Goal: Information Seeking & Learning: Learn about a topic

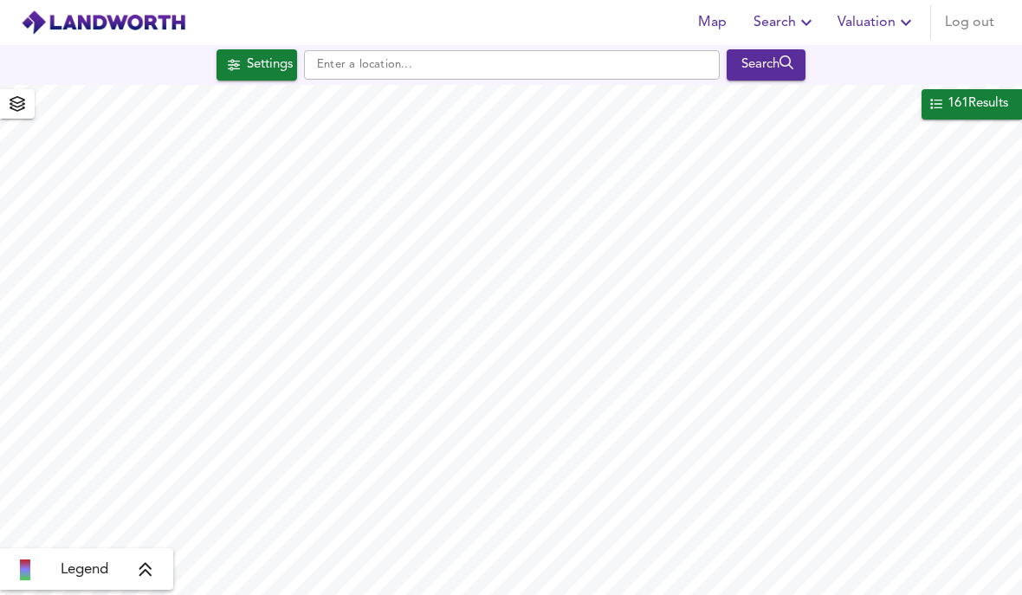
scroll to position [382, 441]
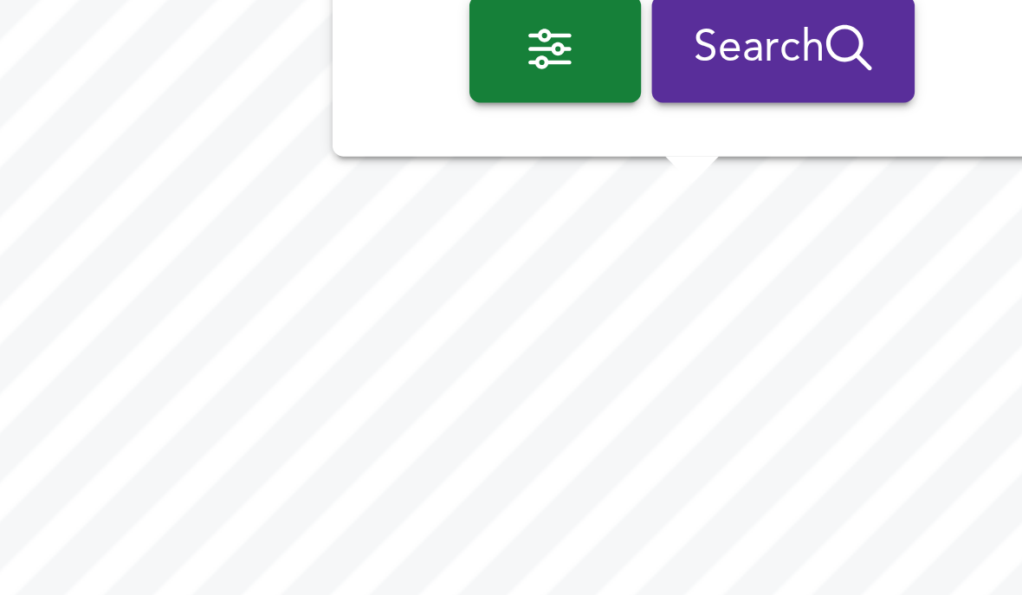
checkbox input "false"
checkbox input "true"
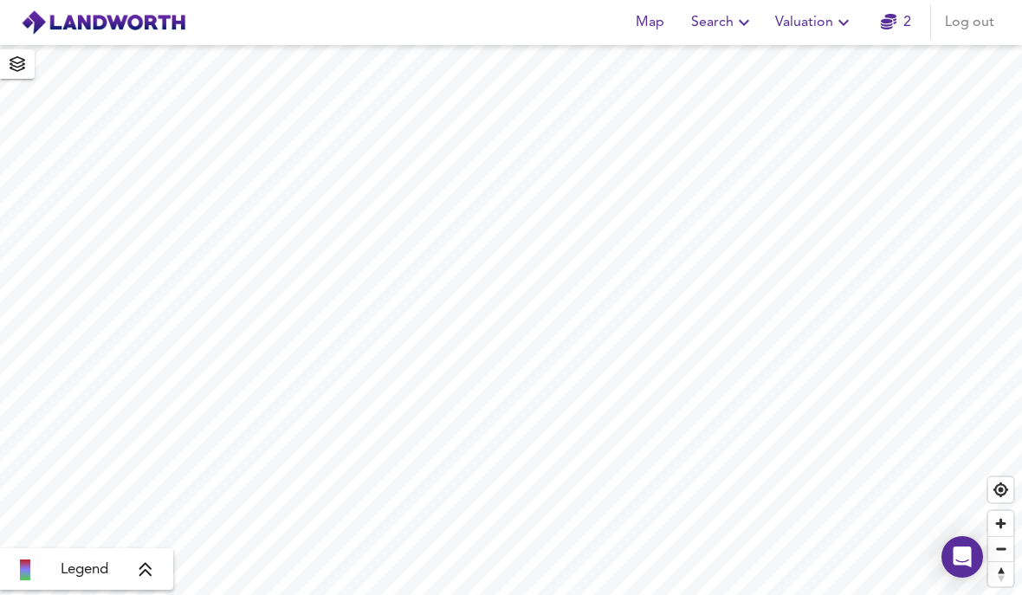
click at [721, 18] on span "Search" at bounding box center [722, 22] width 63 height 24
click at [747, 62] on li "New Search" at bounding box center [724, 62] width 172 height 31
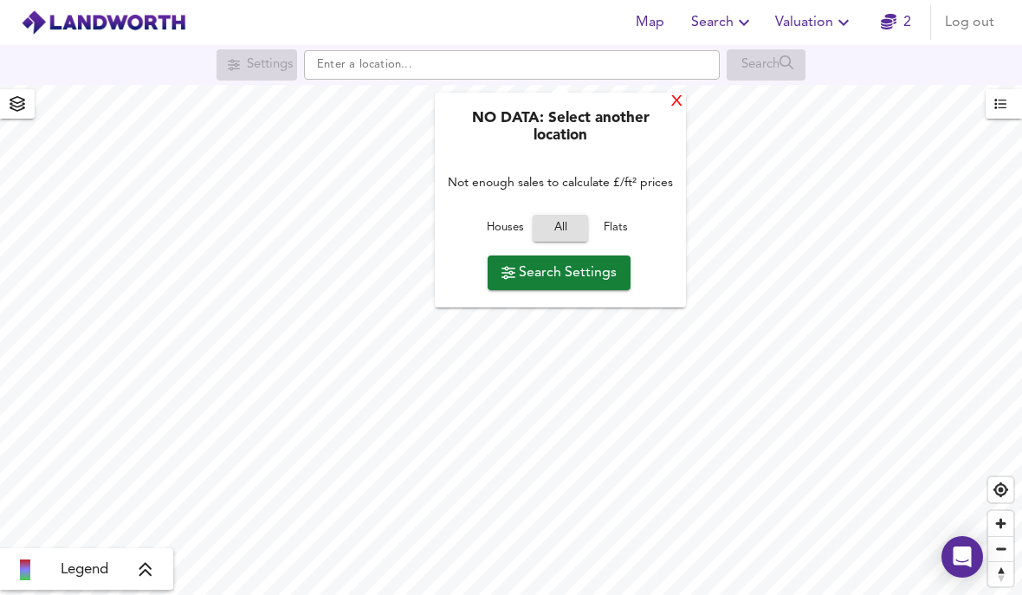
click at [685, 103] on div "X" at bounding box center [677, 102] width 15 height 16
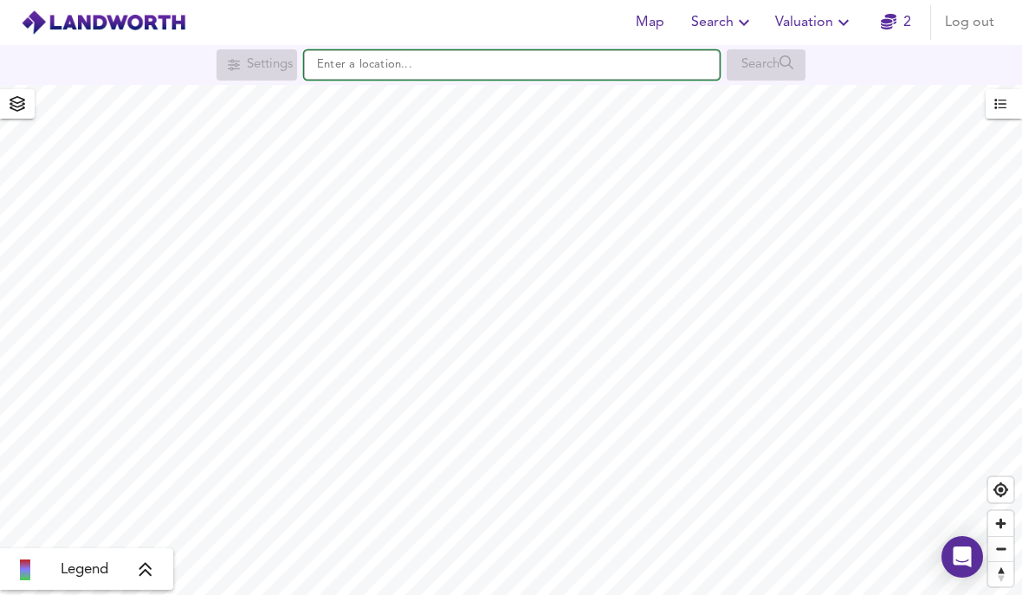
click at [566, 75] on input "text" at bounding box center [512, 64] width 416 height 29
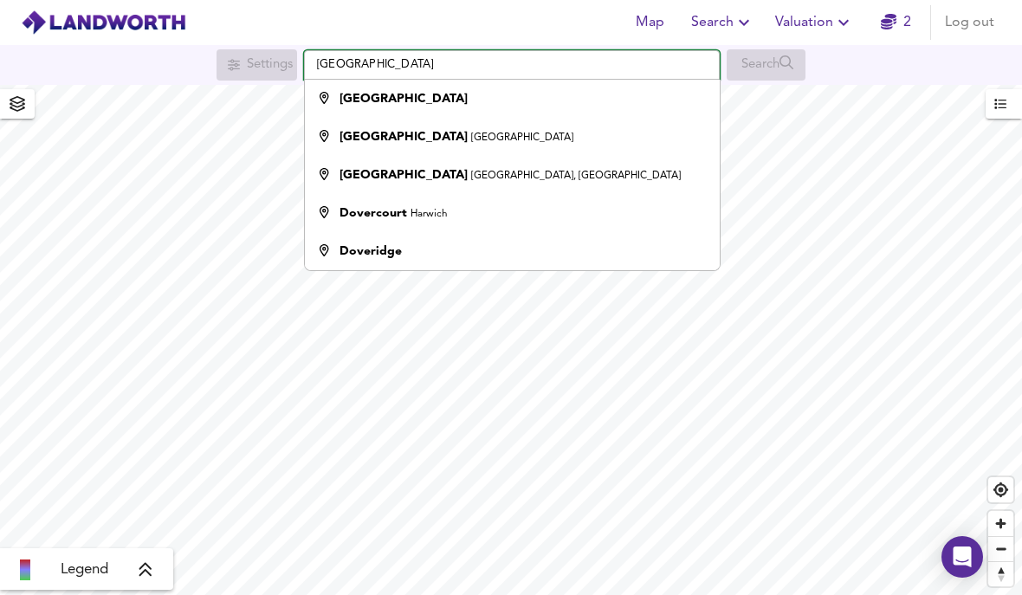
type input "Dover"
click at [367, 93] on div "Dover" at bounding box center [404, 98] width 128 height 17
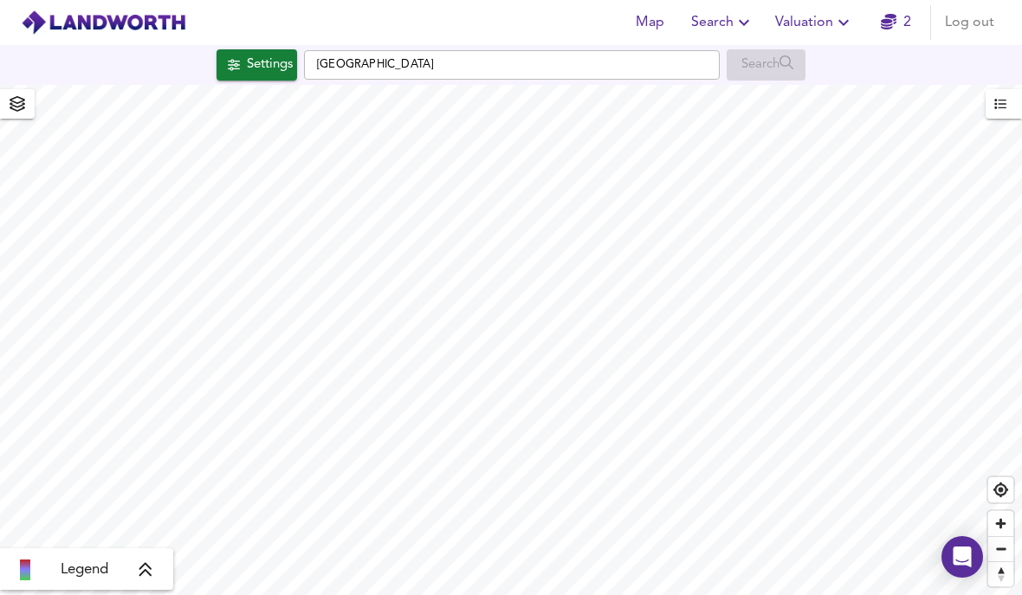
click at [249, 64] on div "Settings" at bounding box center [270, 65] width 46 height 23
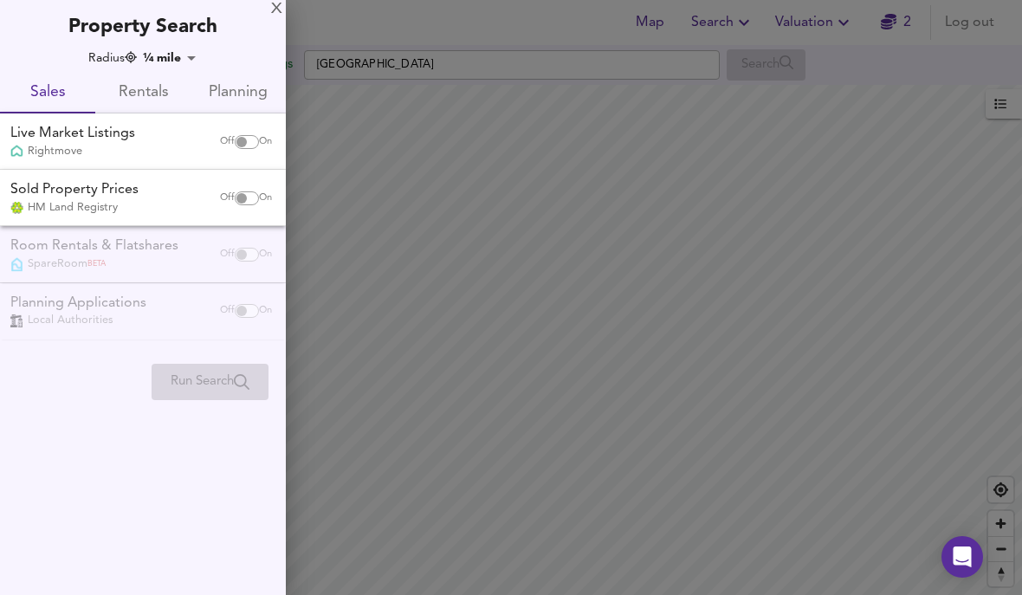
checkbox input "false"
checkbox input "true"
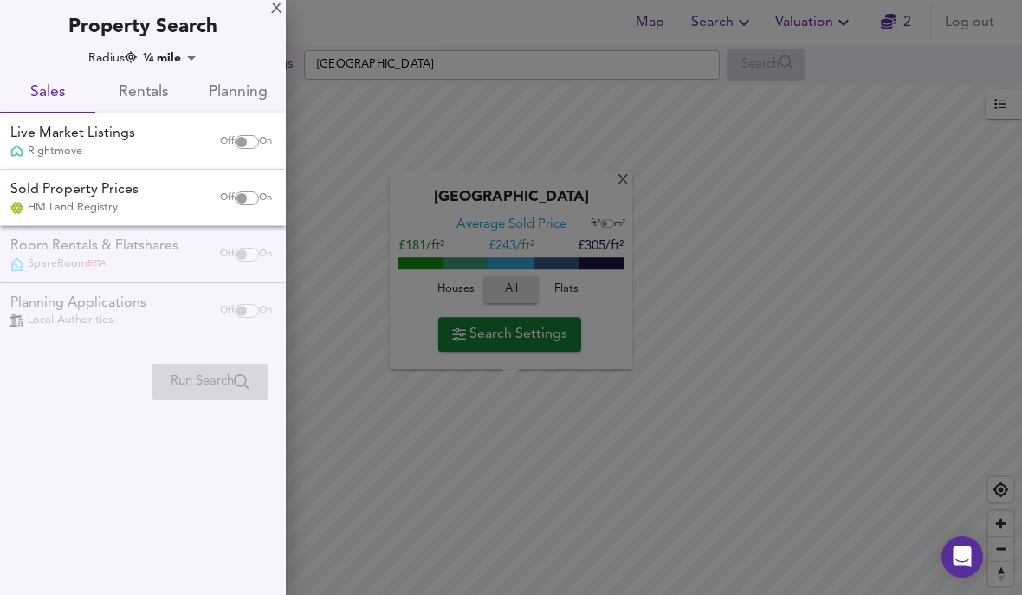
click at [247, 137] on input "checkbox" at bounding box center [242, 142] width 42 height 14
checkbox input "true"
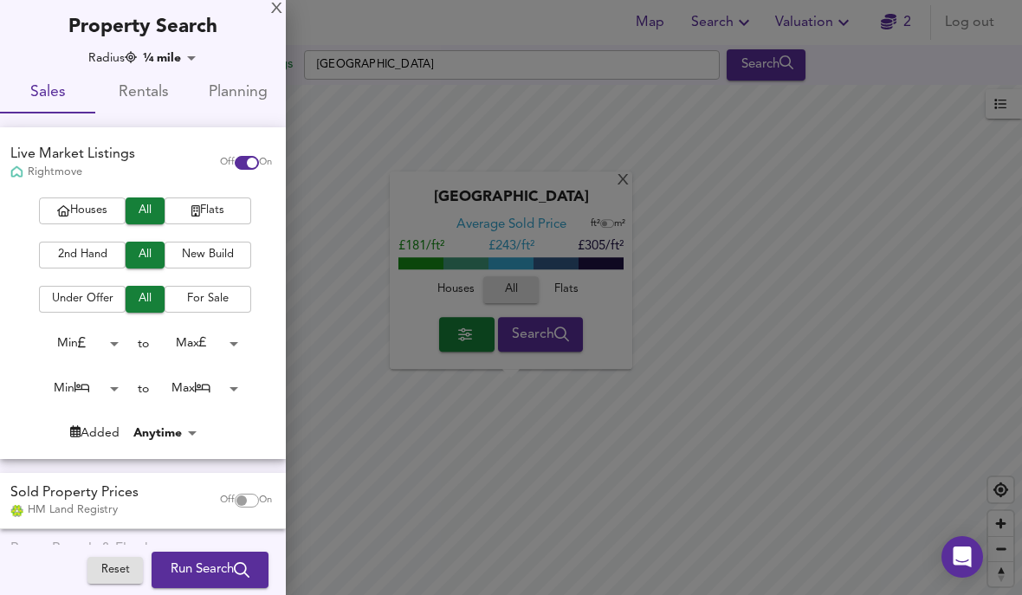
click at [108, 209] on span "Houses" at bounding box center [82, 211] width 69 height 20
click at [81, 255] on span "2nd Hand" at bounding box center [82, 255] width 69 height 20
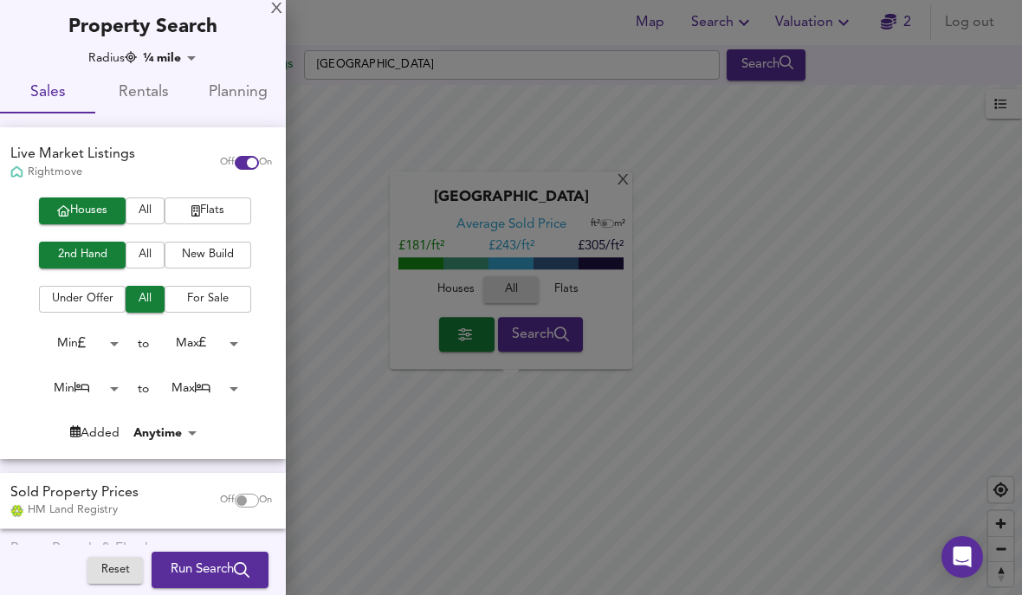
click at [110, 338] on body "Map Search Valuation 2 Log out Settings Dover Search X Dover Average Sold Price…" at bounding box center [511, 297] width 1022 height 595
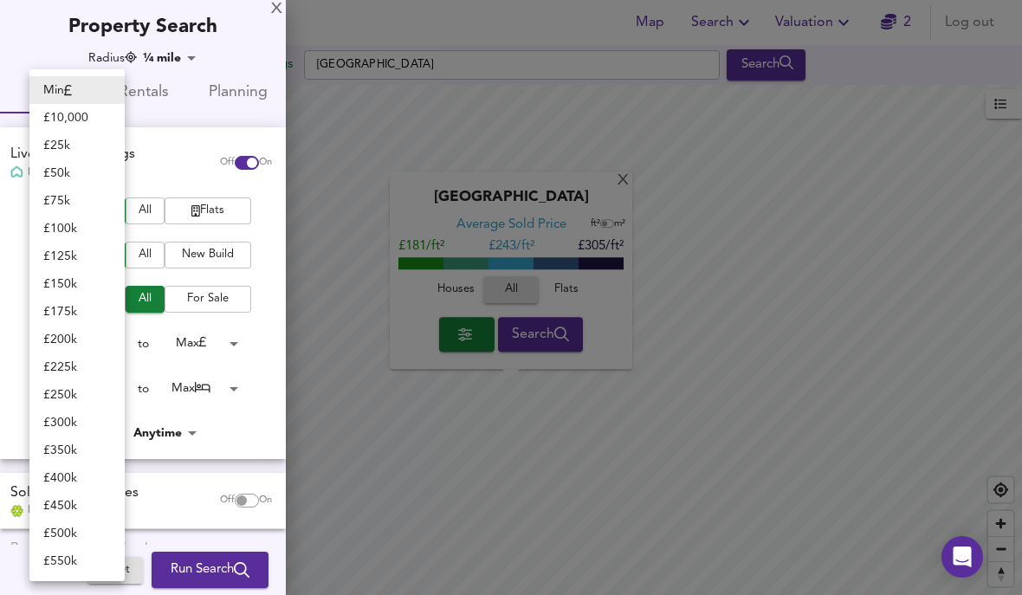
click at [88, 234] on li "£ 100k" at bounding box center [76, 229] width 95 height 28
type input "100000"
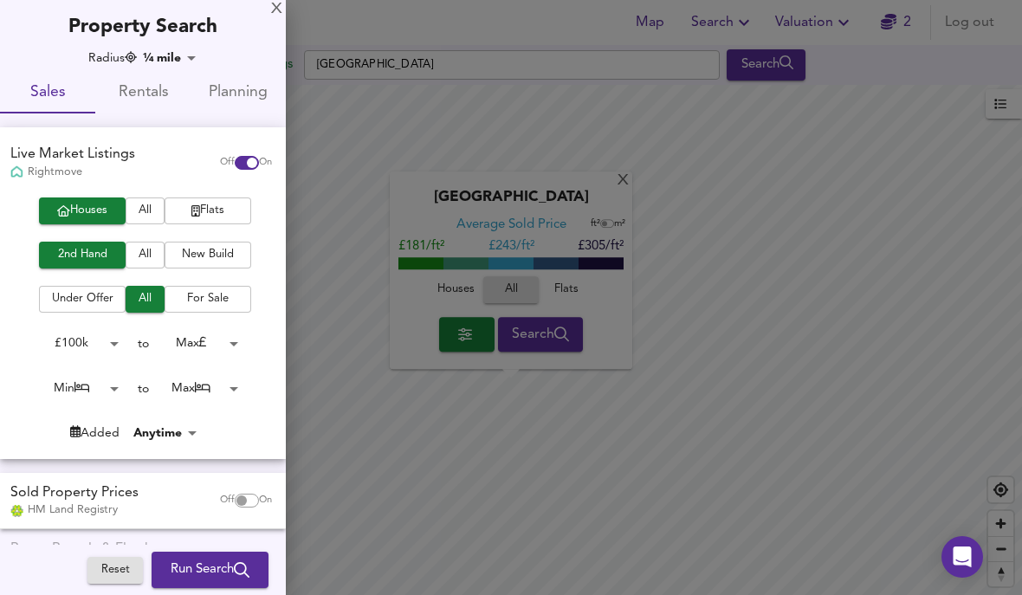
click at [225, 340] on body "Map Search Valuation 2 Log out Settings Dover Search X Dover Average Sold Price…" at bounding box center [511, 297] width 1022 height 595
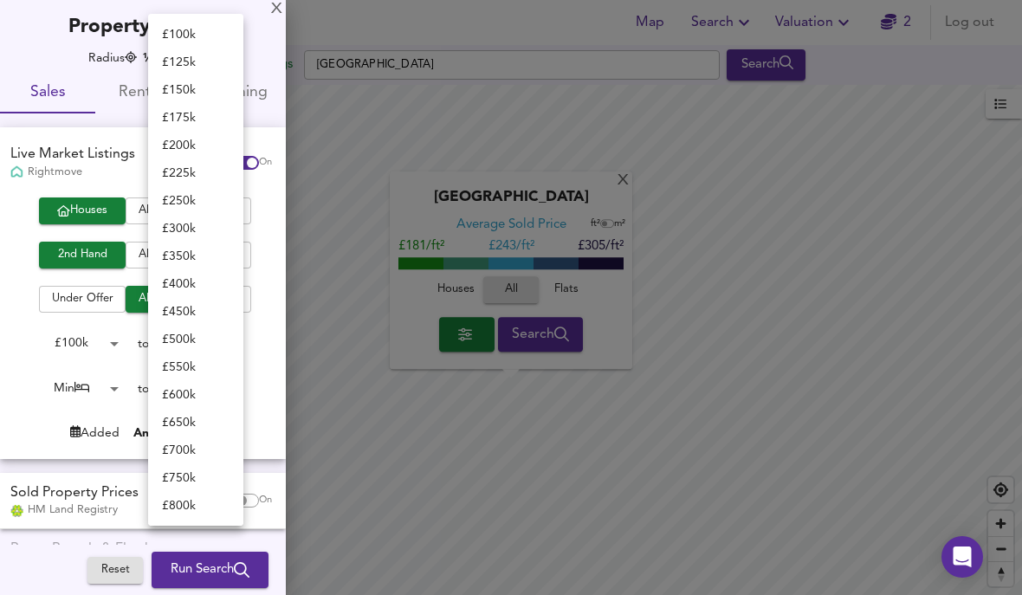
click at [201, 198] on li "£ 250k" at bounding box center [195, 201] width 95 height 28
type input "250000"
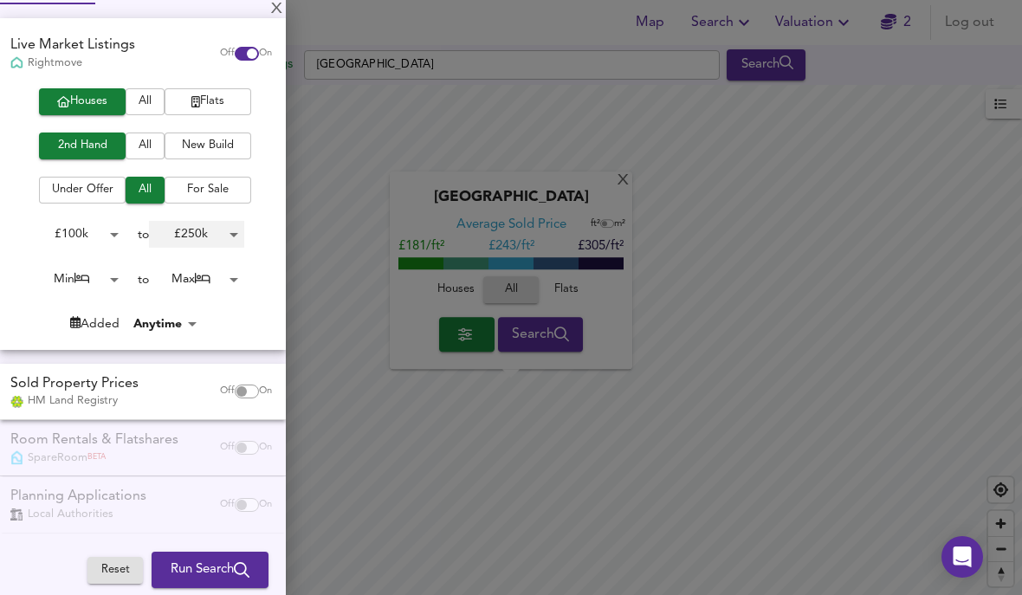
scroll to position [108, 0]
click at [82, 276] on body "Map Search Valuation 2 Log out Settings Dover Search X Dover Average Sold Price…" at bounding box center [511, 297] width 1022 height 595
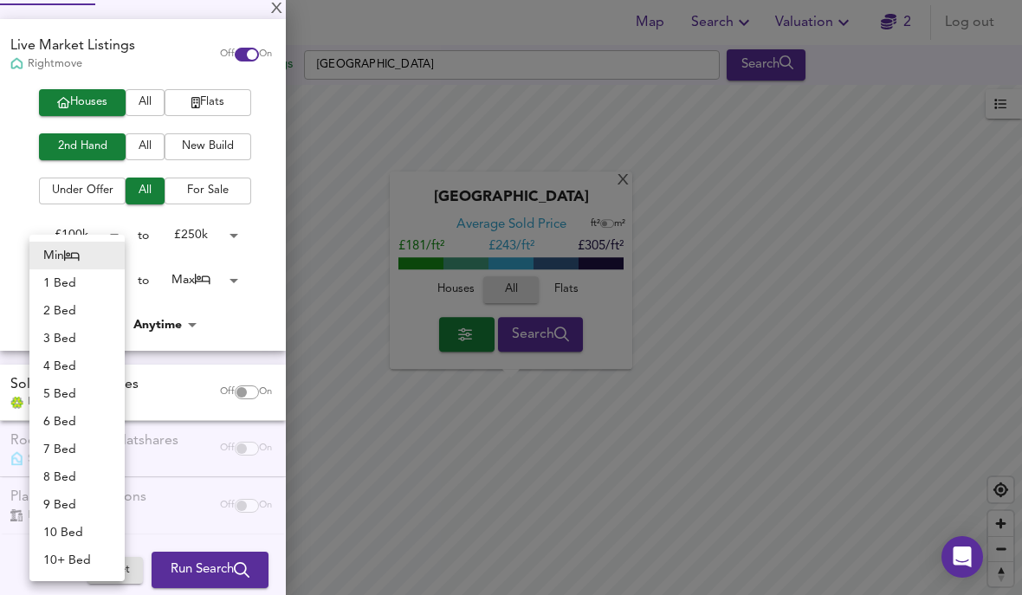
click at [77, 313] on li "2 Bed" at bounding box center [76, 311] width 95 height 28
type input "2"
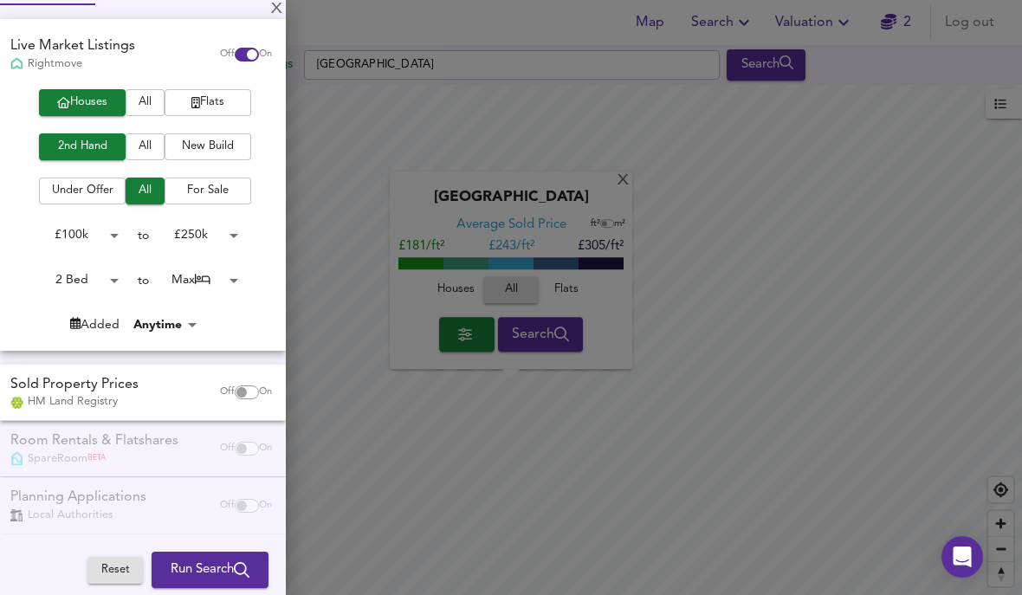
click at [237, 393] on input "checkbox" at bounding box center [242, 393] width 42 height 14
checkbox input "true"
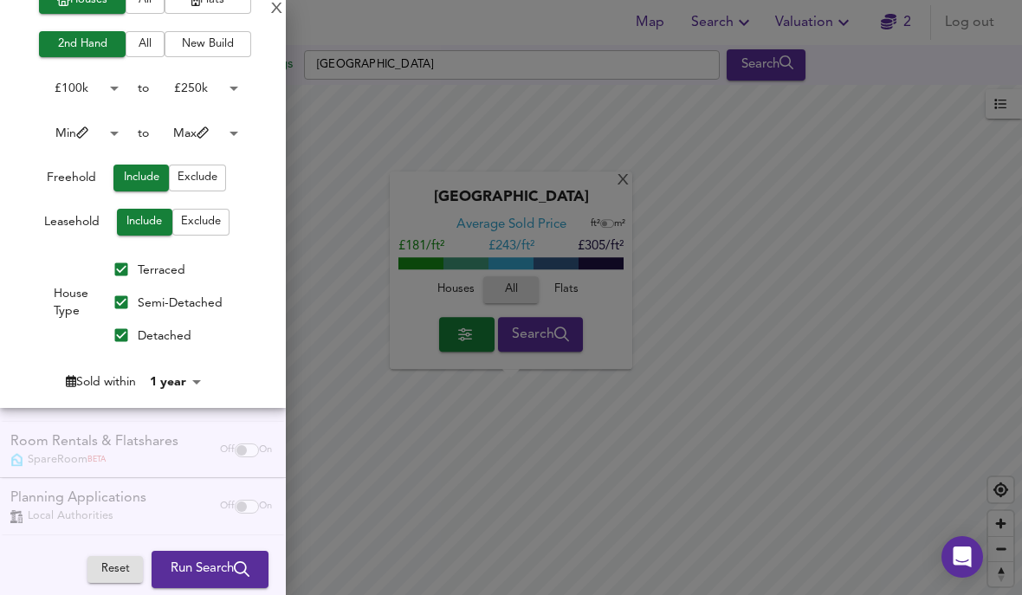
scroll to position [555, 0]
click at [218, 561] on span "Run Search" at bounding box center [210, 570] width 79 height 23
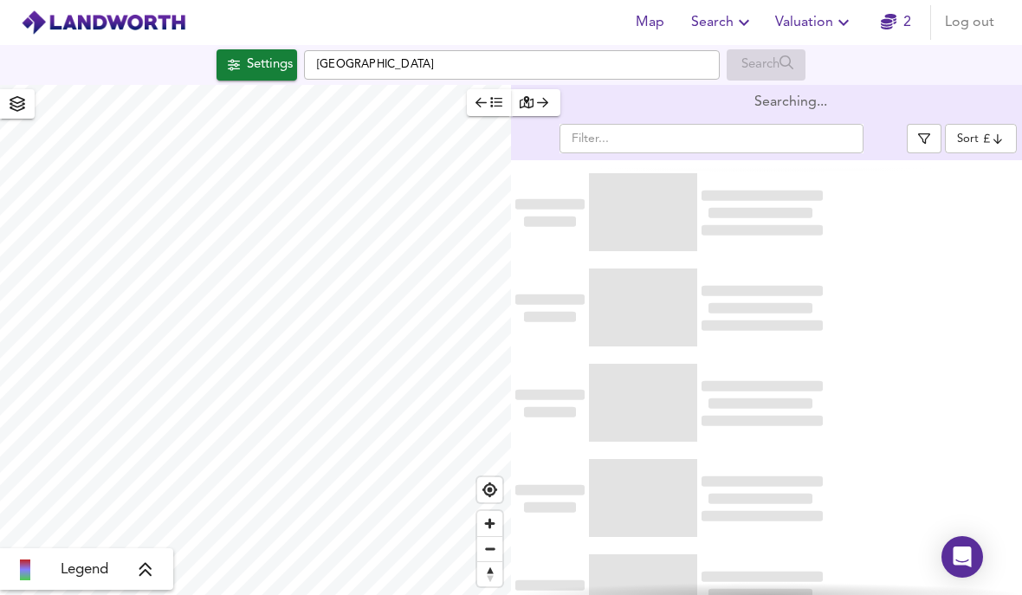
type input "bestdeal"
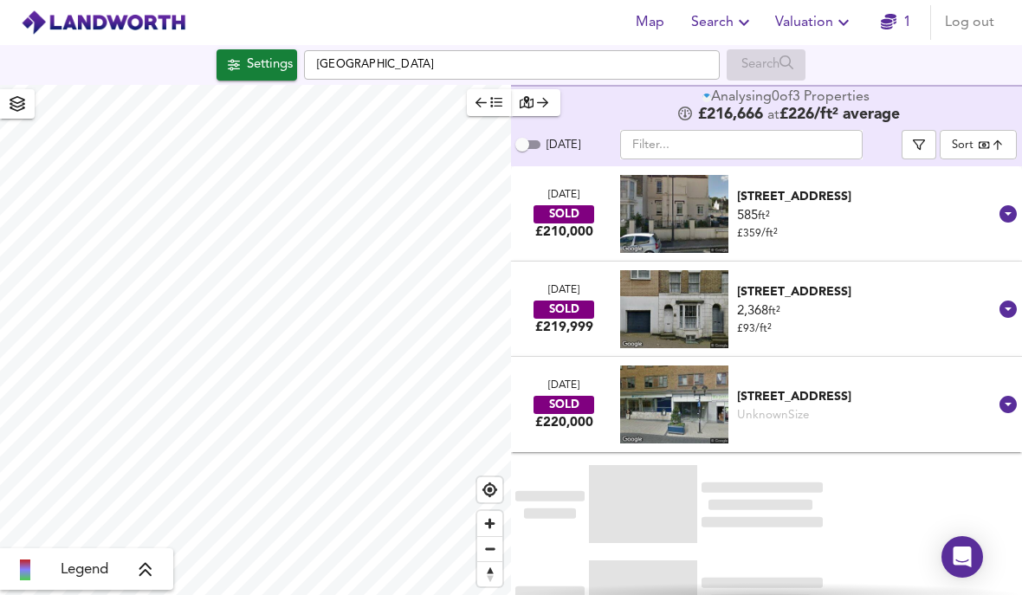
click at [255, 62] on div "Settings" at bounding box center [270, 65] width 46 height 23
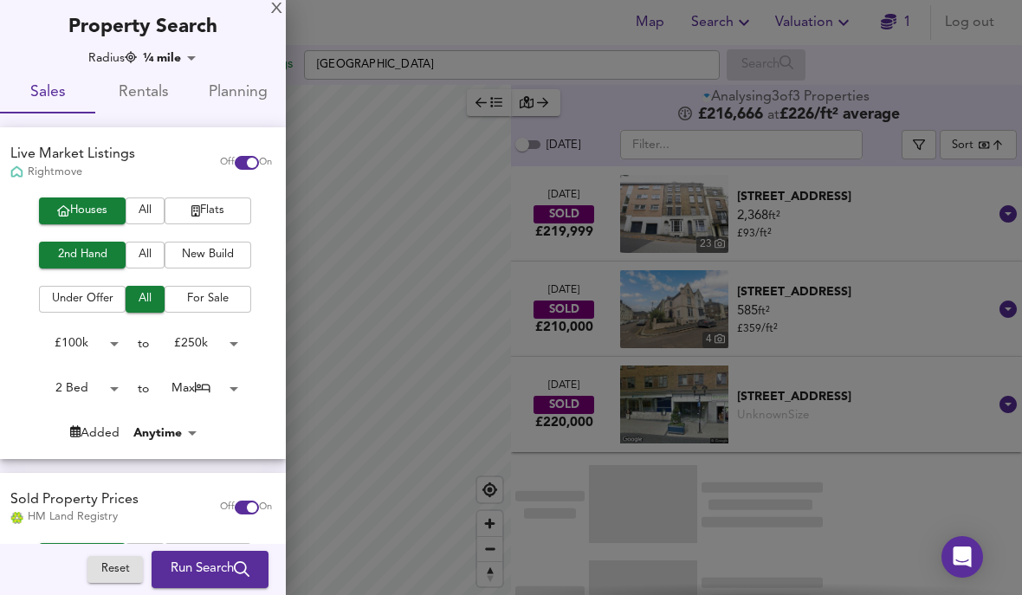
click at [172, 64] on body "Map Search Valuation 1 Log out Settings Dover Search Legend Analysing 3 of 3 Pr…" at bounding box center [511, 297] width 1022 height 595
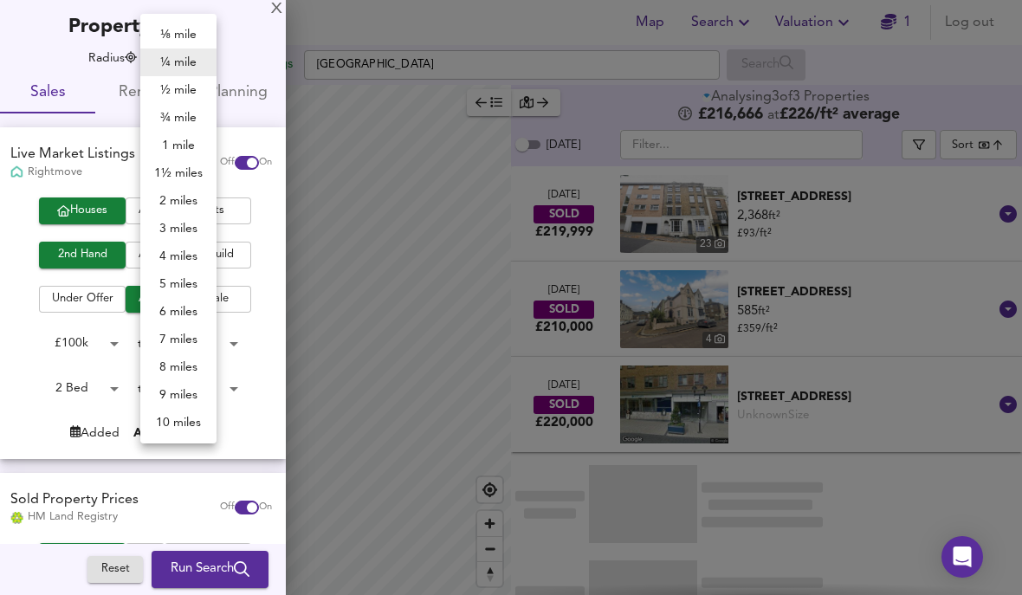
click at [185, 203] on li "2 miles" at bounding box center [178, 201] width 76 height 28
type input "3218"
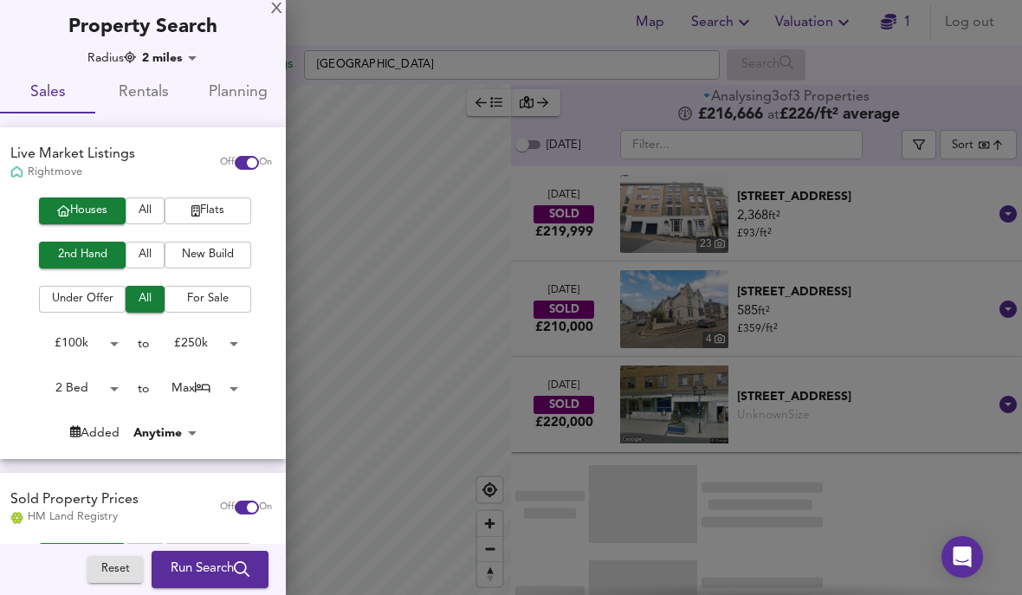
click at [208, 568] on span "Run Search" at bounding box center [210, 570] width 79 height 23
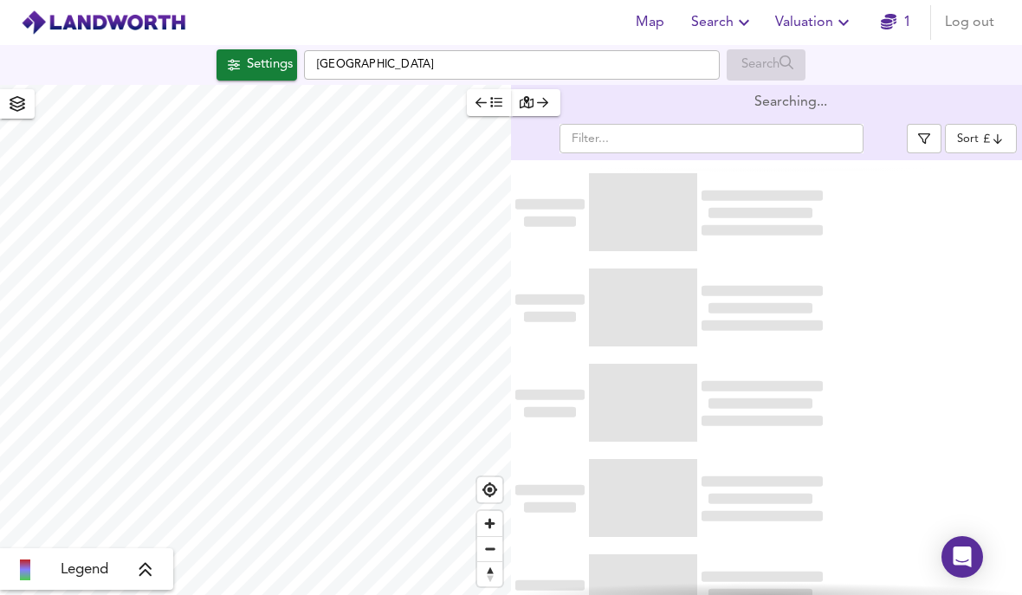
scroll to position [77, 0]
type input "bestdeal"
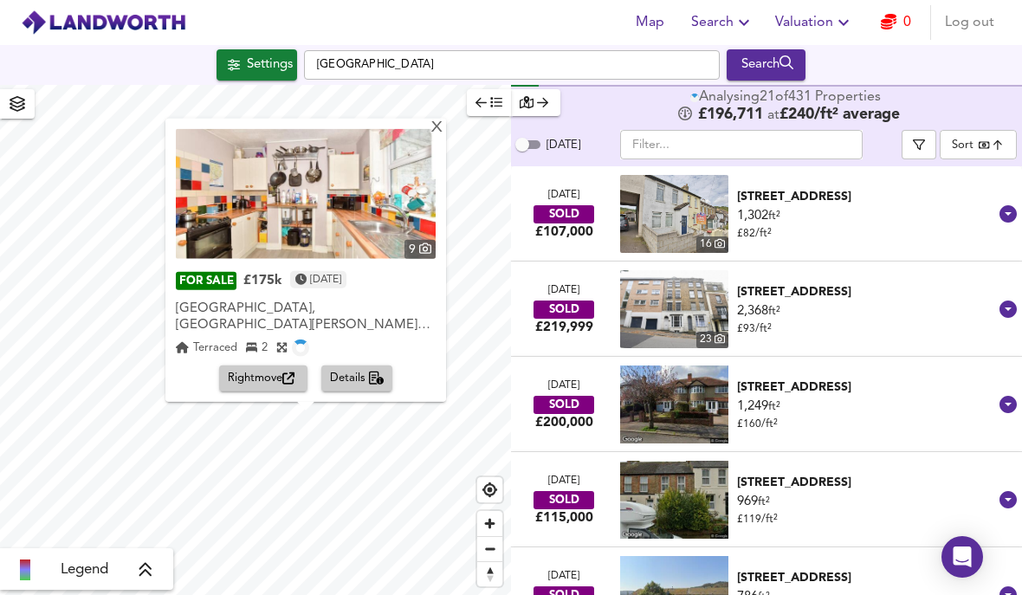
click at [367, 153] on img at bounding box center [306, 194] width 260 height 130
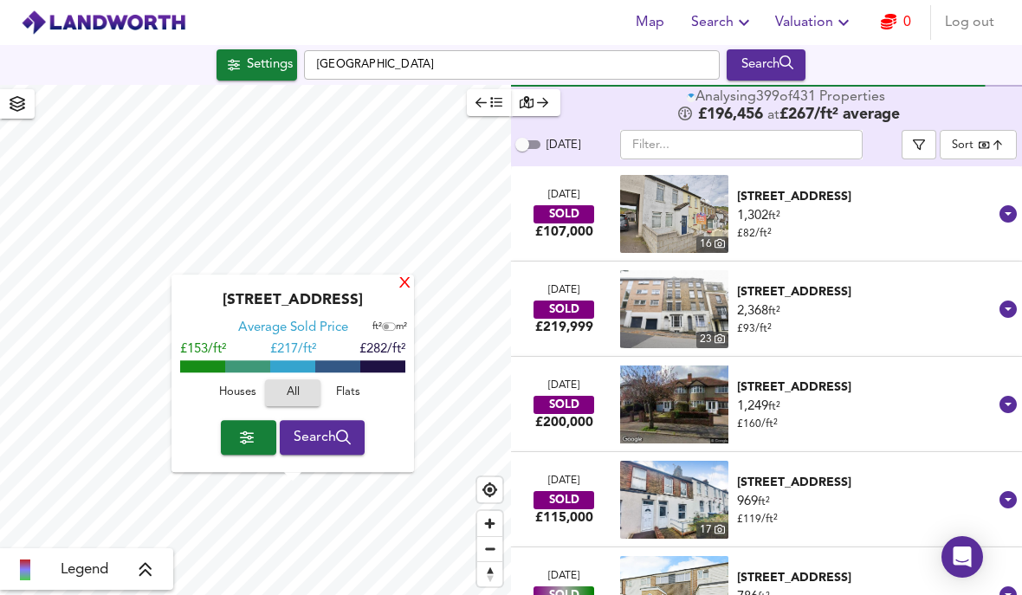
click at [402, 276] on div "X" at bounding box center [405, 284] width 15 height 16
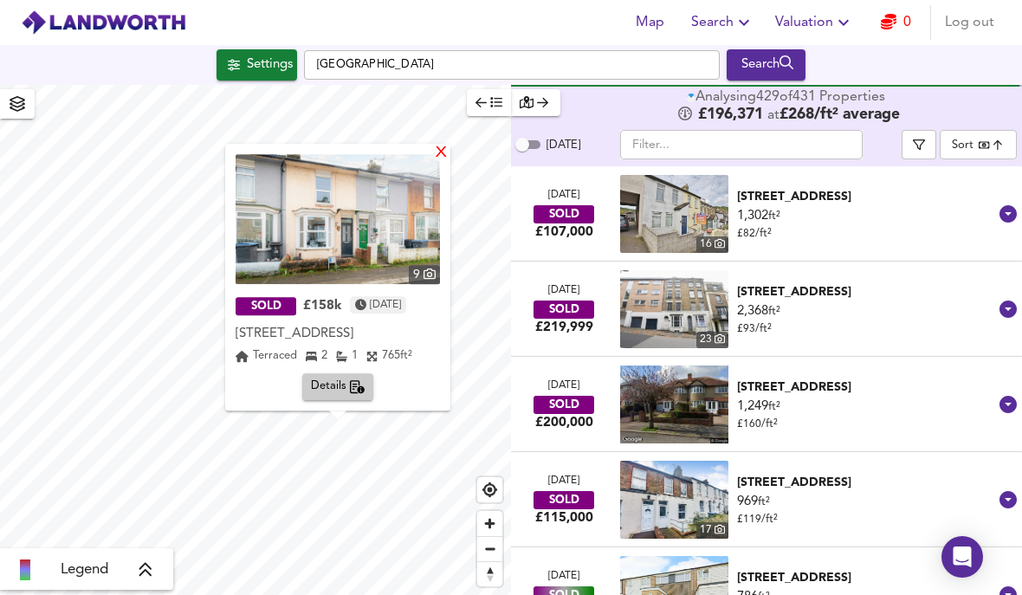
click at [449, 146] on div "X" at bounding box center [441, 154] width 15 height 16
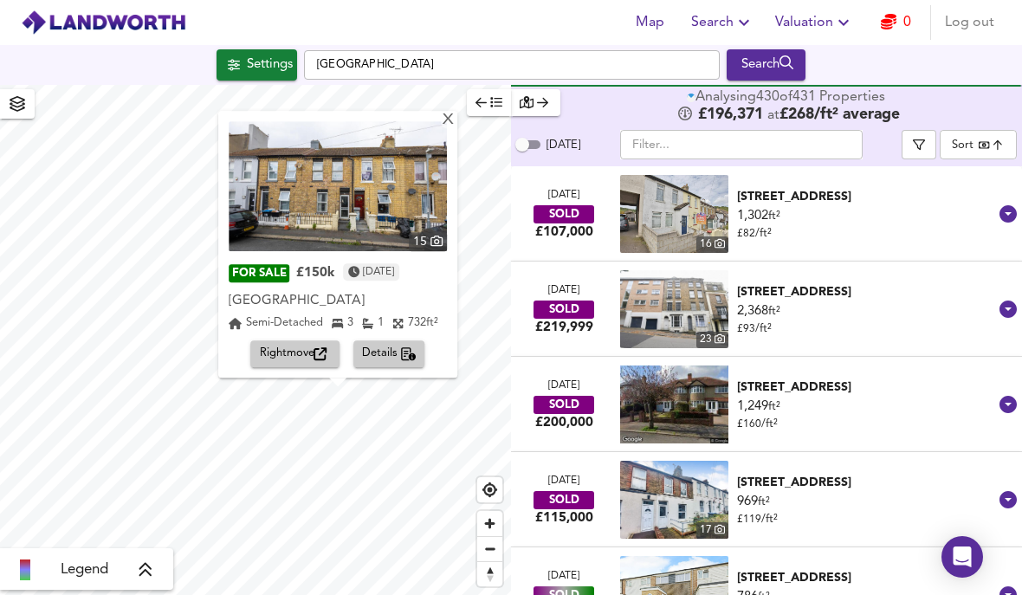
click at [405, 121] on img at bounding box center [338, 186] width 218 height 130
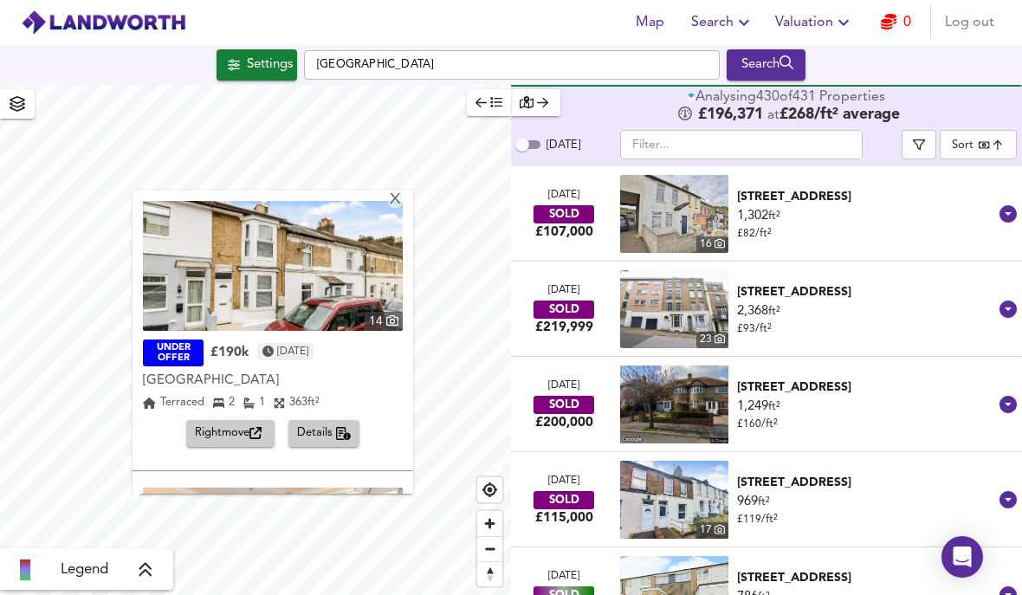
scroll to position [0, 0]
click at [303, 230] on img at bounding box center [273, 266] width 260 height 130
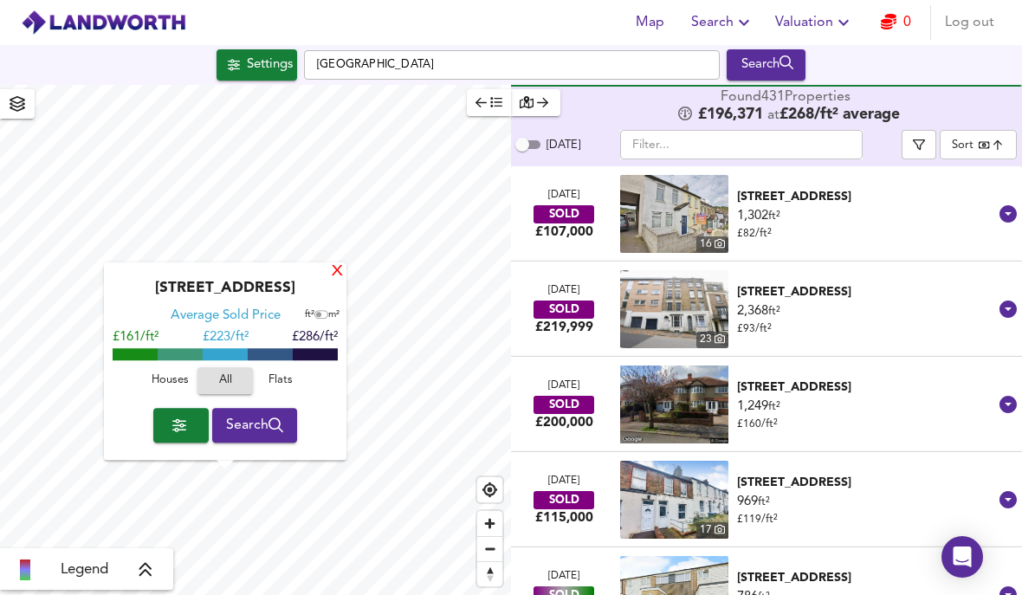
click at [339, 264] on div "X" at bounding box center [337, 272] width 15 height 16
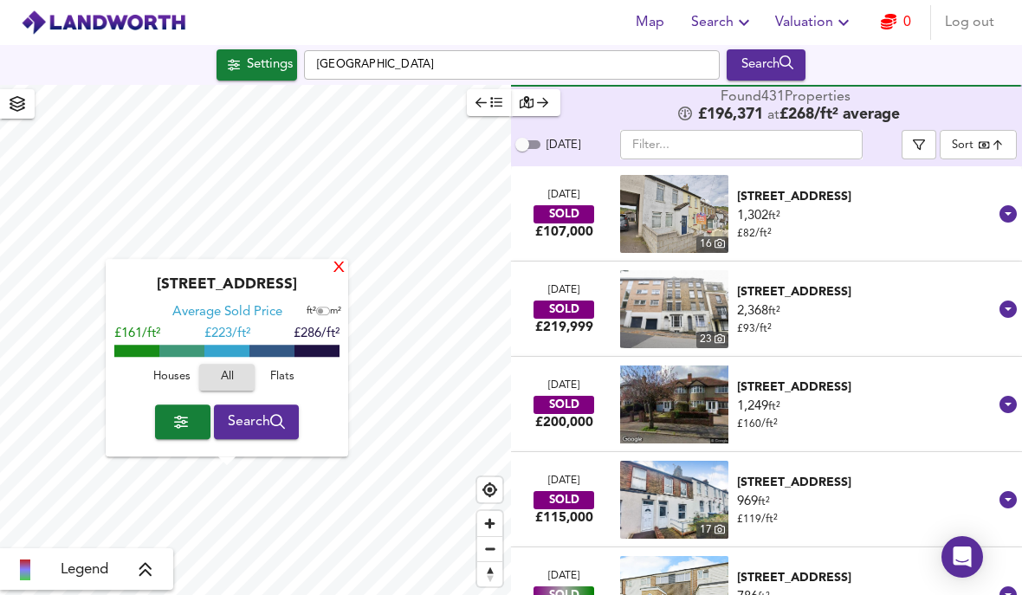
click at [335, 261] on div "X" at bounding box center [339, 269] width 15 height 16
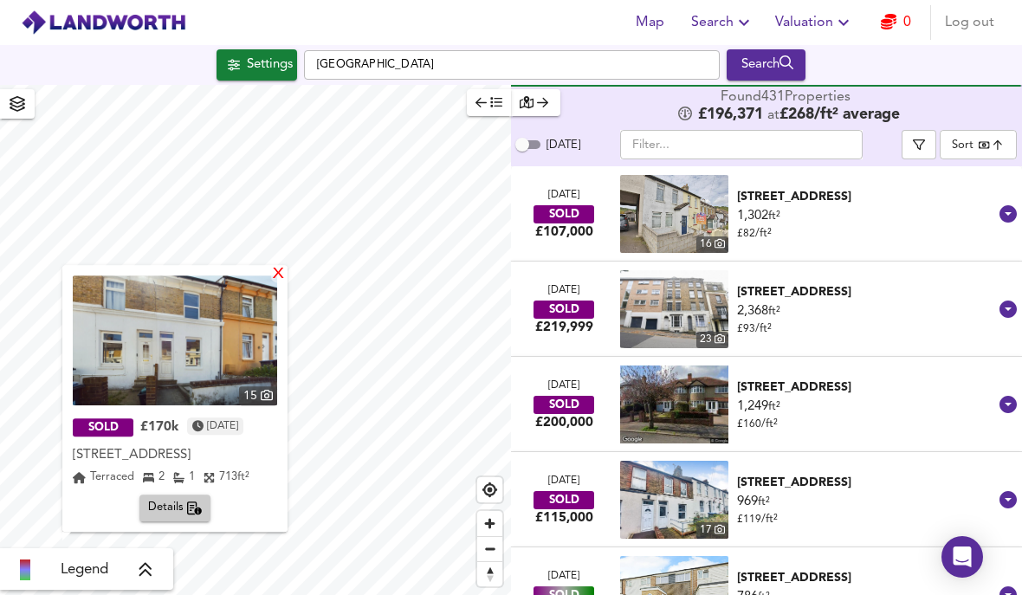
click at [286, 267] on div "X" at bounding box center [278, 275] width 15 height 16
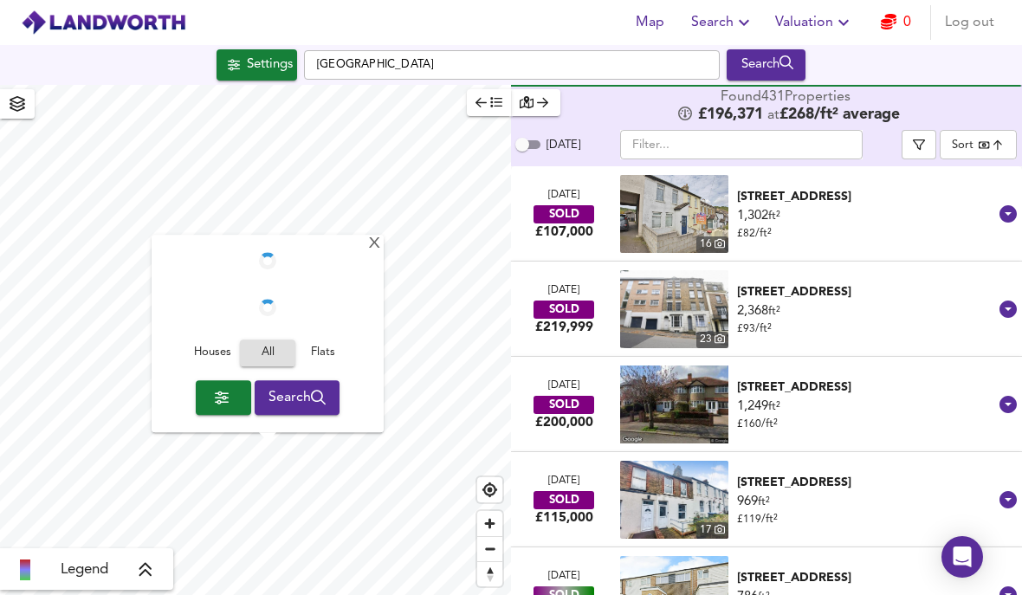
click at [319, 341] on button "Flats" at bounding box center [322, 354] width 55 height 27
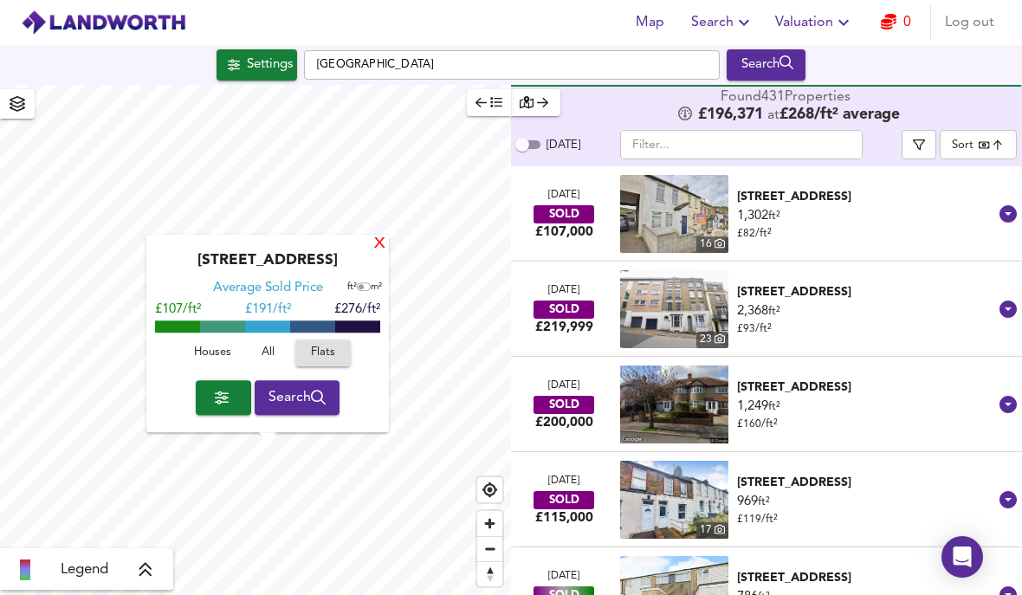
click at [380, 237] on div "X" at bounding box center [380, 245] width 15 height 16
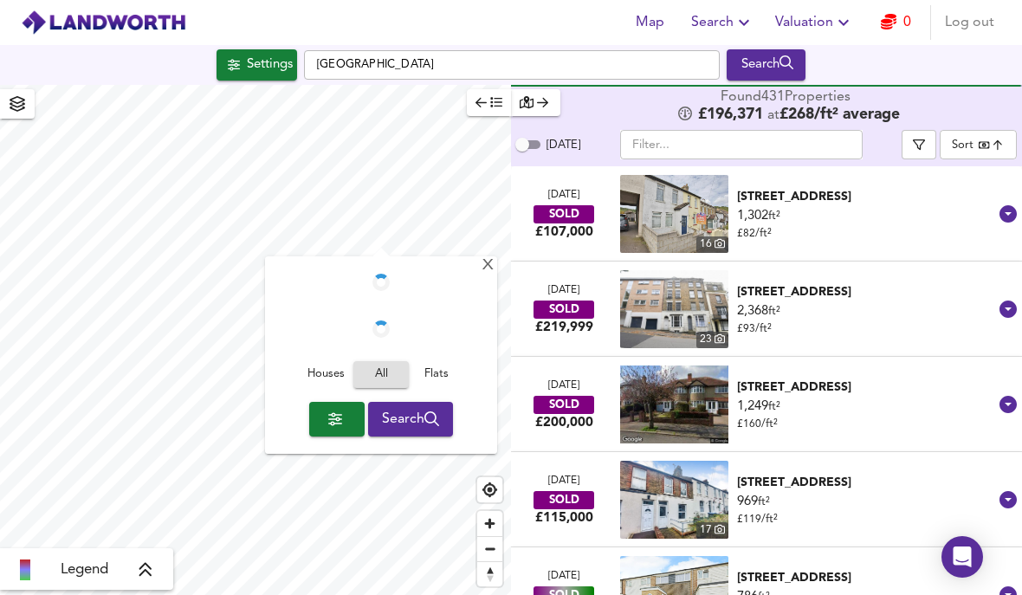
click at [315, 365] on span "Houses" at bounding box center [325, 375] width 47 height 20
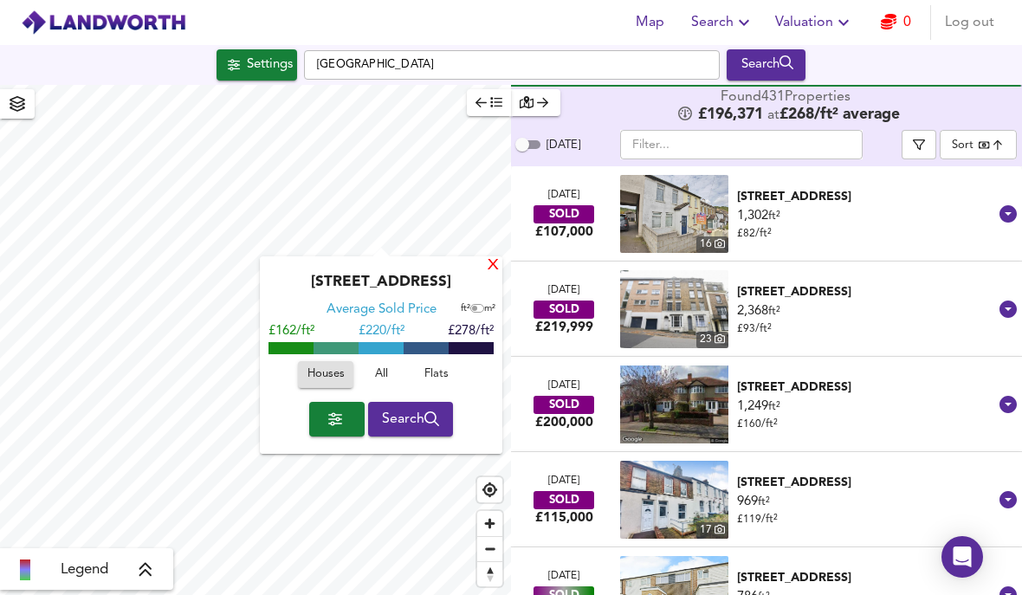
click at [489, 258] on div "X" at bounding box center [493, 266] width 15 height 16
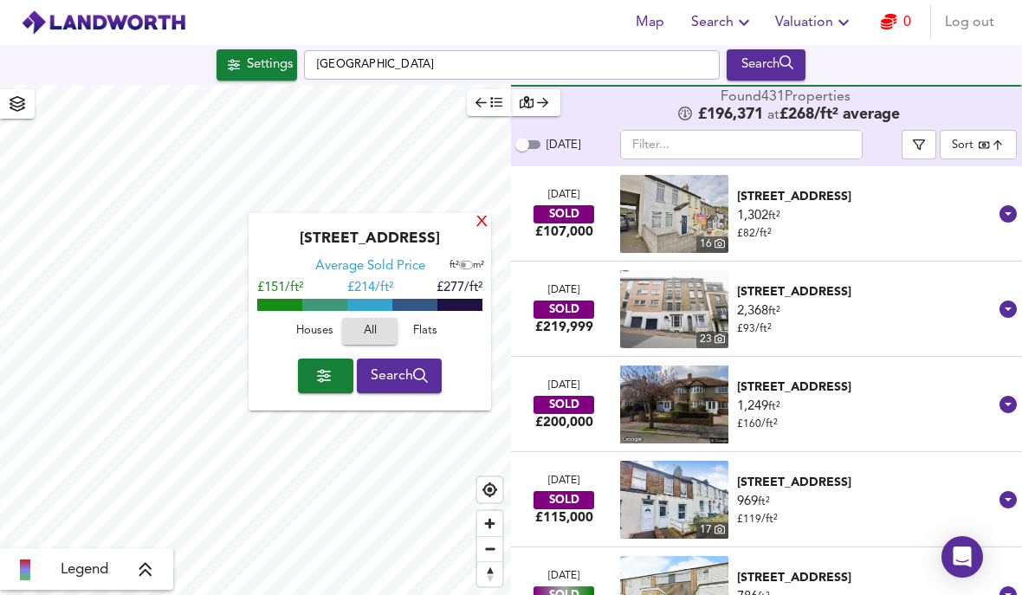
click at [478, 215] on div "X" at bounding box center [482, 223] width 15 height 16
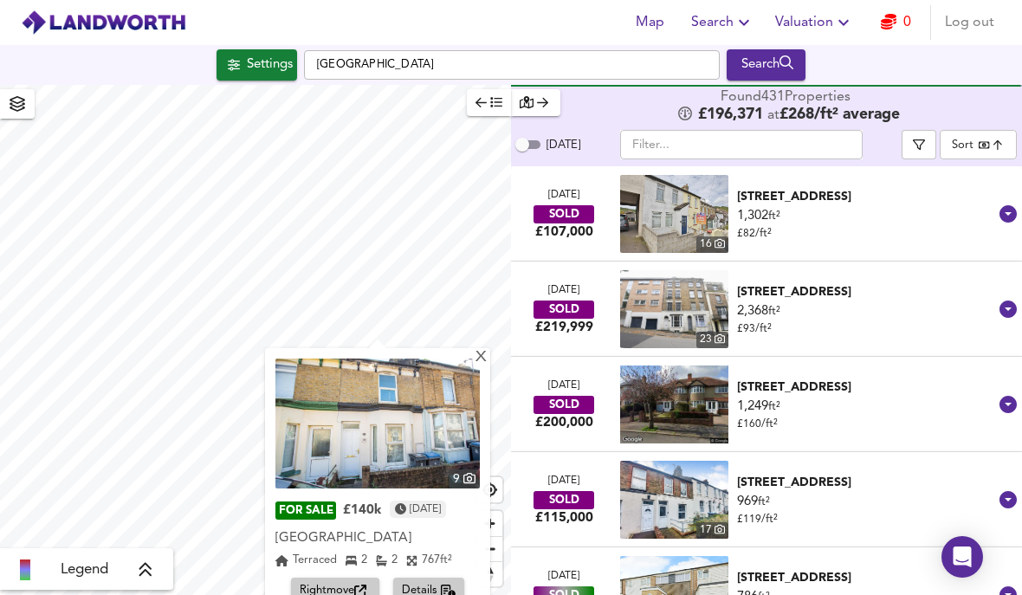
click at [350, 359] on img at bounding box center [378, 424] width 204 height 130
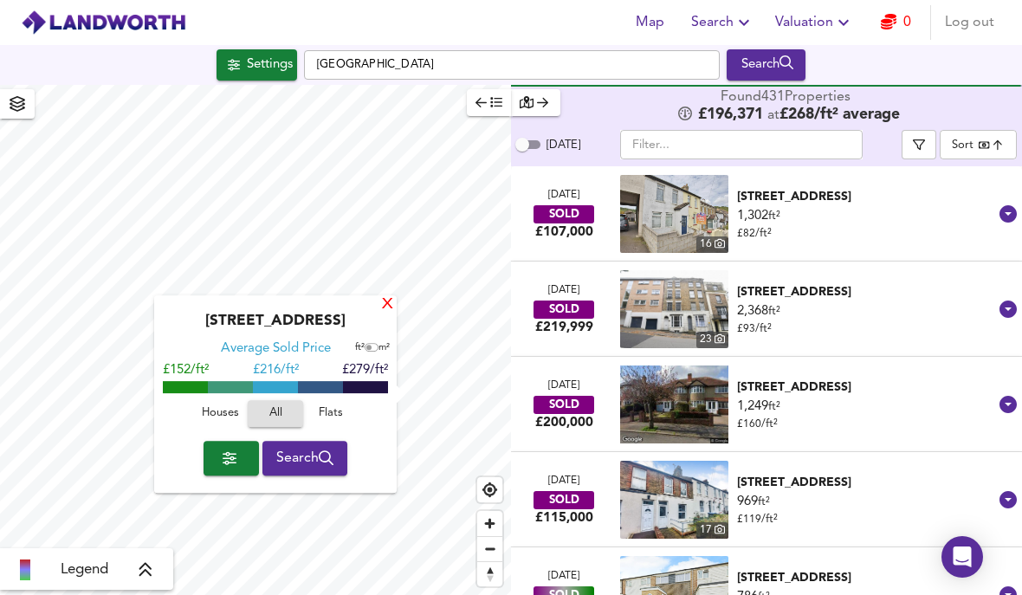
click at [393, 297] on div "X" at bounding box center [387, 305] width 15 height 16
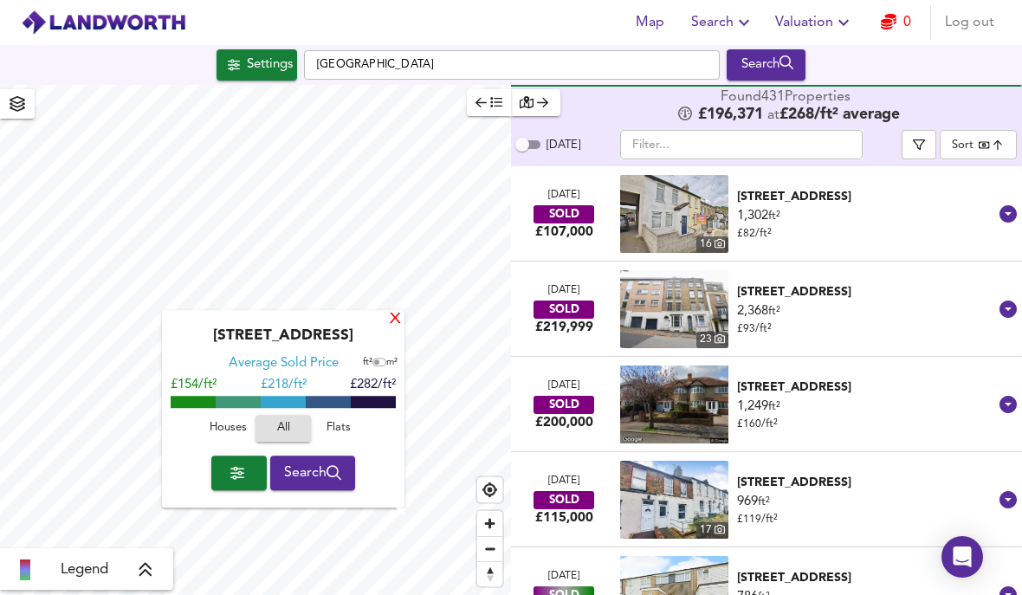
click at [398, 312] on div "X" at bounding box center [395, 320] width 15 height 16
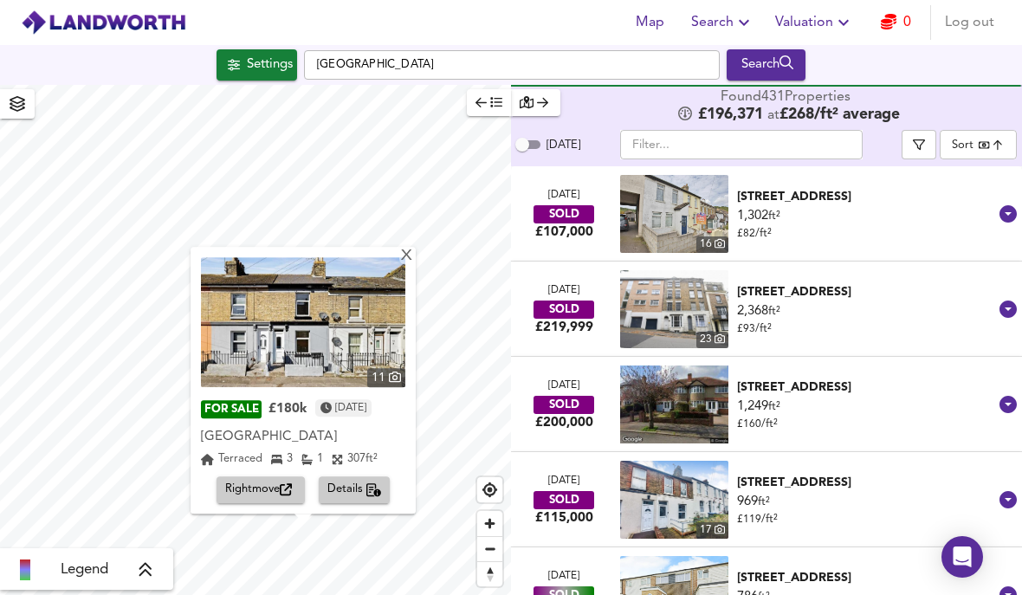
click at [314, 291] on img at bounding box center [303, 322] width 204 height 130
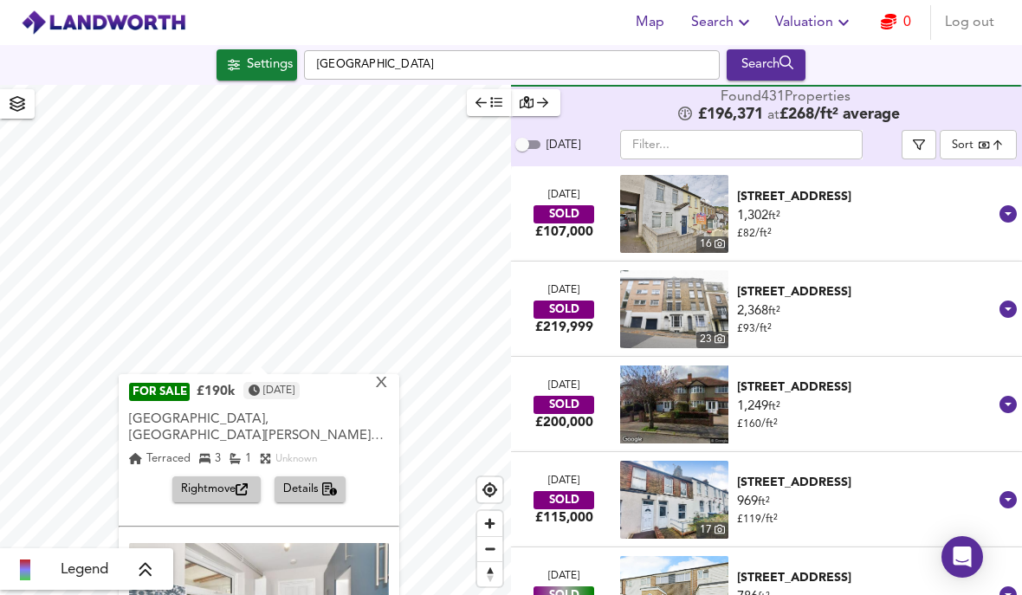
scroll to position [102, 0]
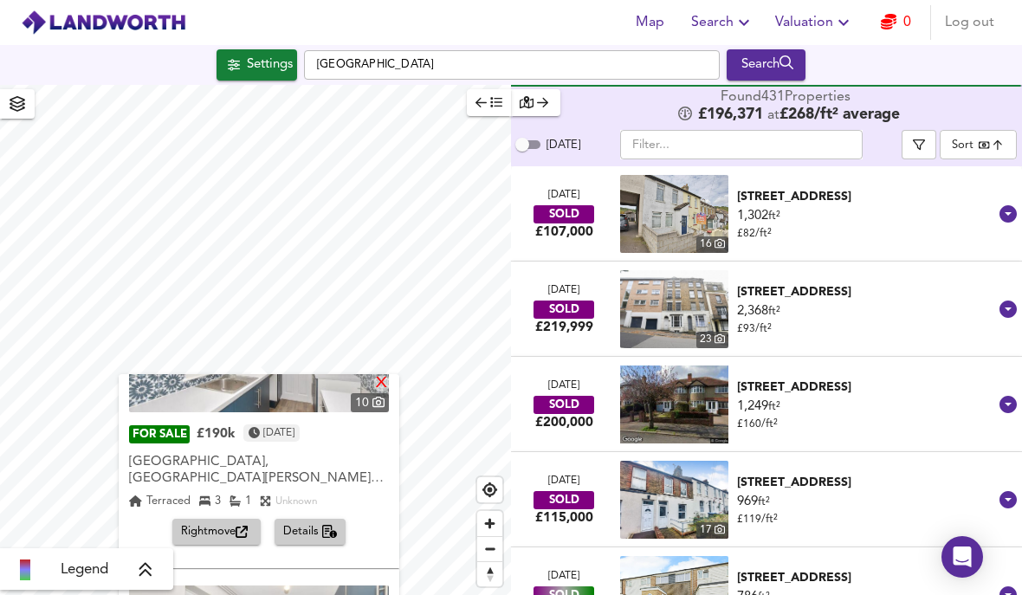
click at [389, 376] on div "X" at bounding box center [381, 384] width 15 height 16
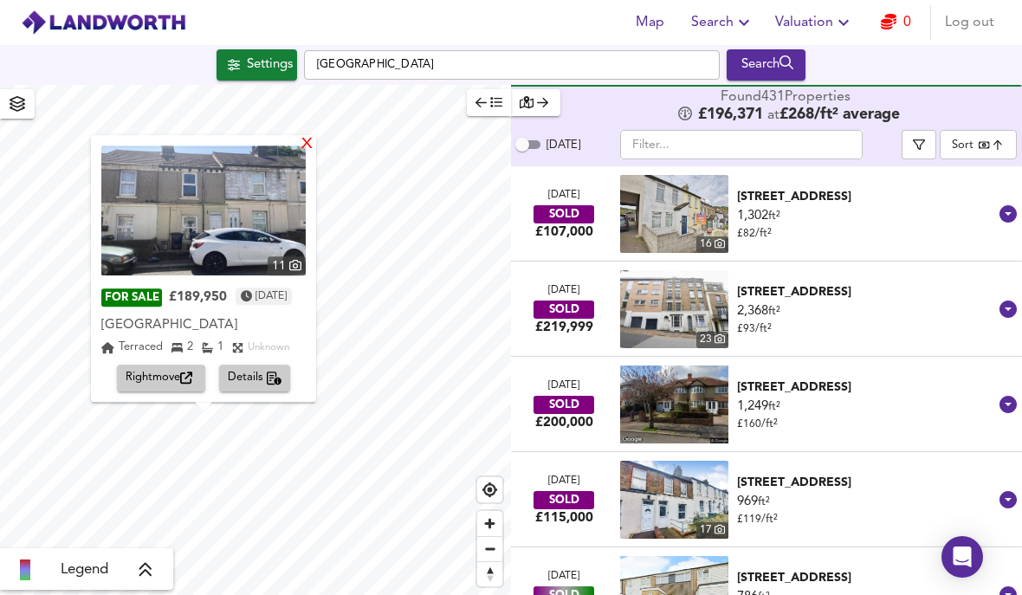
click at [315, 137] on div "X" at bounding box center [307, 145] width 15 height 16
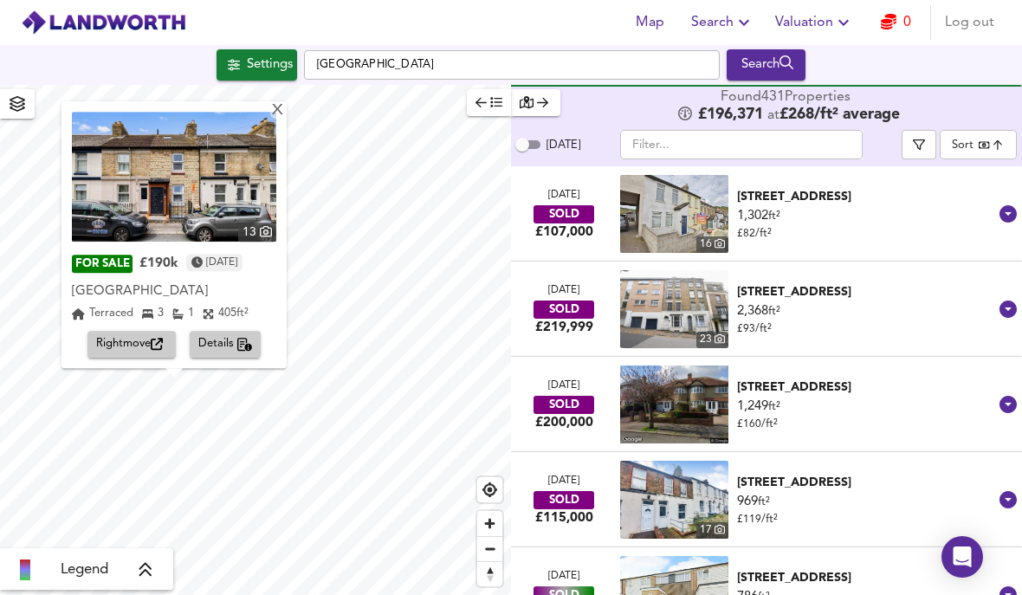
click at [218, 335] on span "Details" at bounding box center [225, 345] width 55 height 20
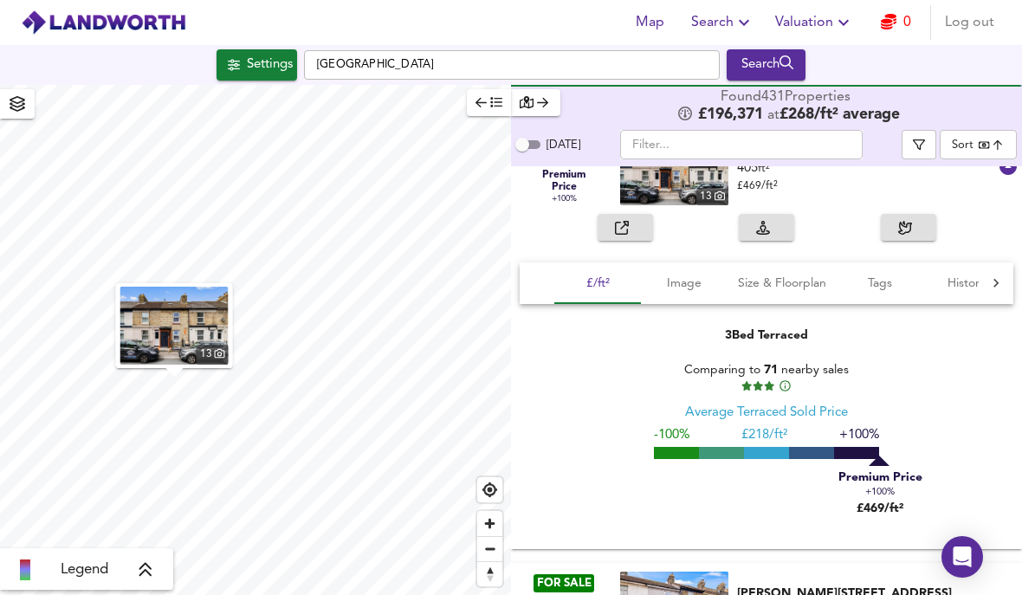
scroll to position [31211, 0]
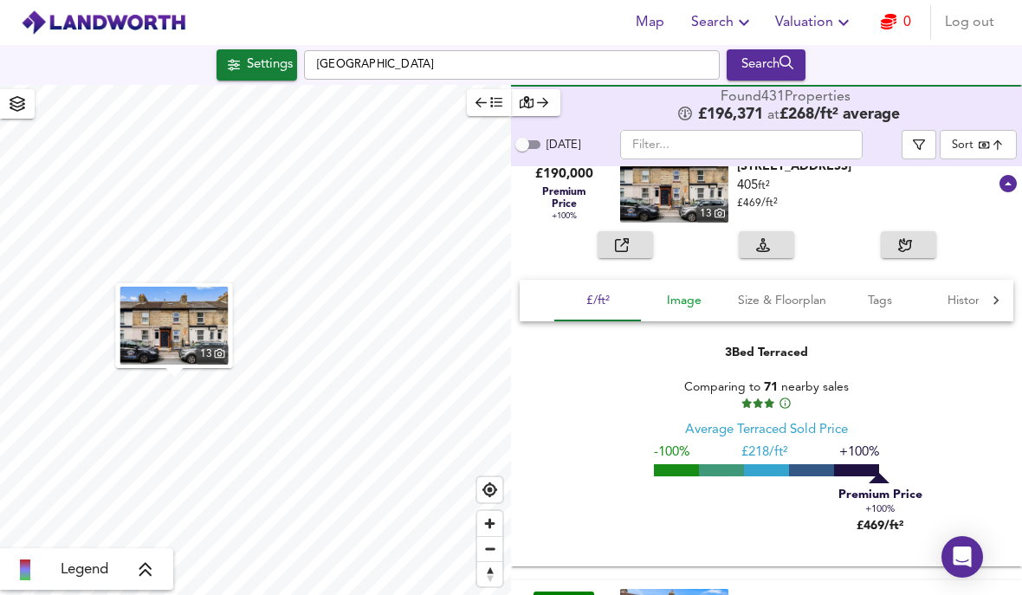
click at [678, 290] on span "Image" at bounding box center [685, 301] width 66 height 22
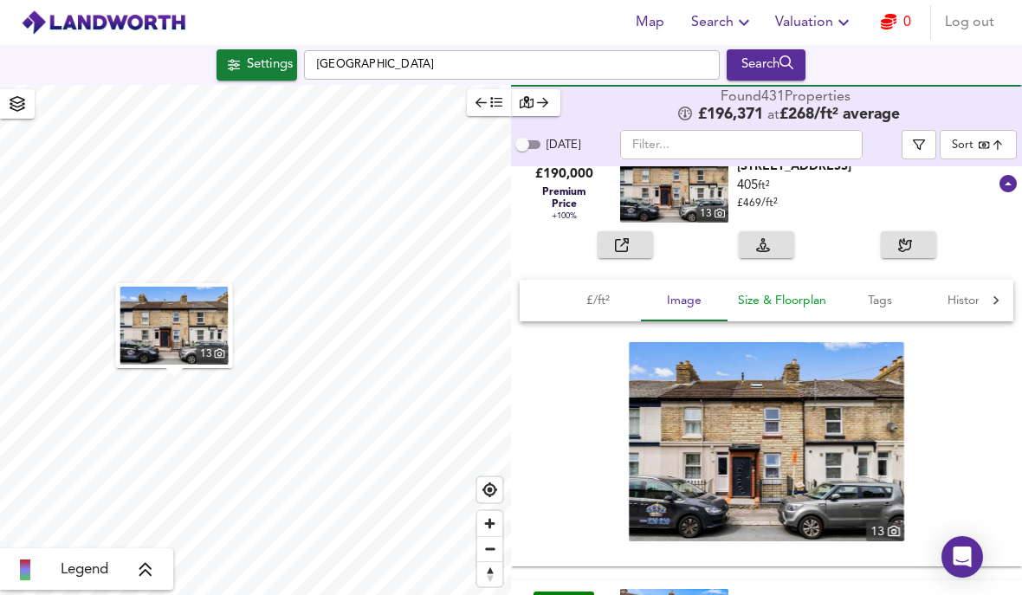
click at [774, 290] on span "Size & Floorplan" at bounding box center [782, 301] width 88 height 22
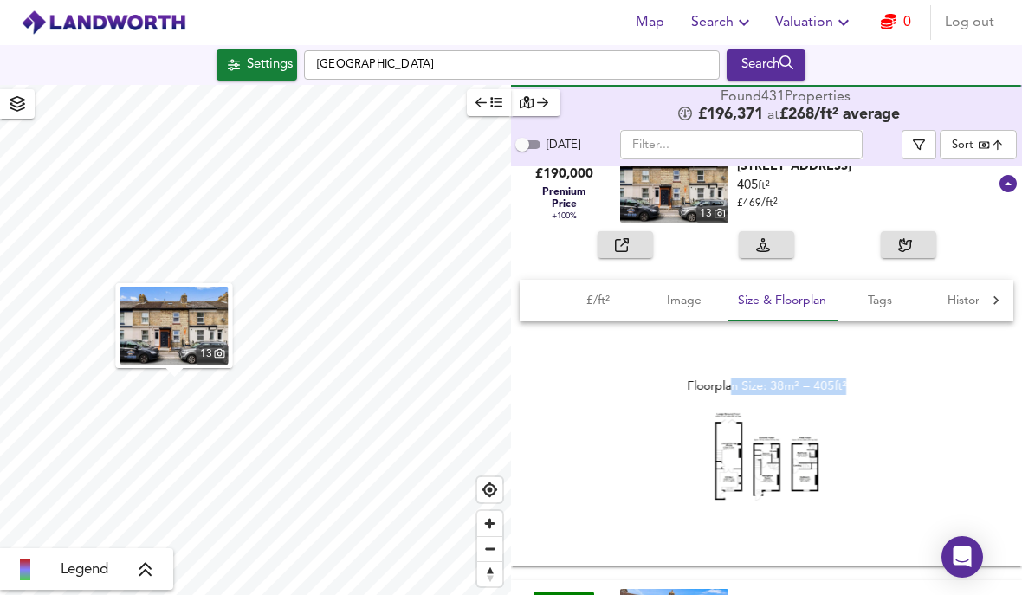
drag, startPoint x: 730, startPoint y: 308, endPoint x: 845, endPoint y: 308, distance: 115.2
click at [845, 379] on div "Floorplan Size: 38m² = 405ft²" at bounding box center [766, 442] width 159 height 127
click at [742, 379] on div "Floorplan Size: 38m² = 405ft²" at bounding box center [766, 442] width 159 height 127
click at [741, 413] on img at bounding box center [767, 457] width 104 height 88
click at [757, 413] on img at bounding box center [767, 457] width 104 height 88
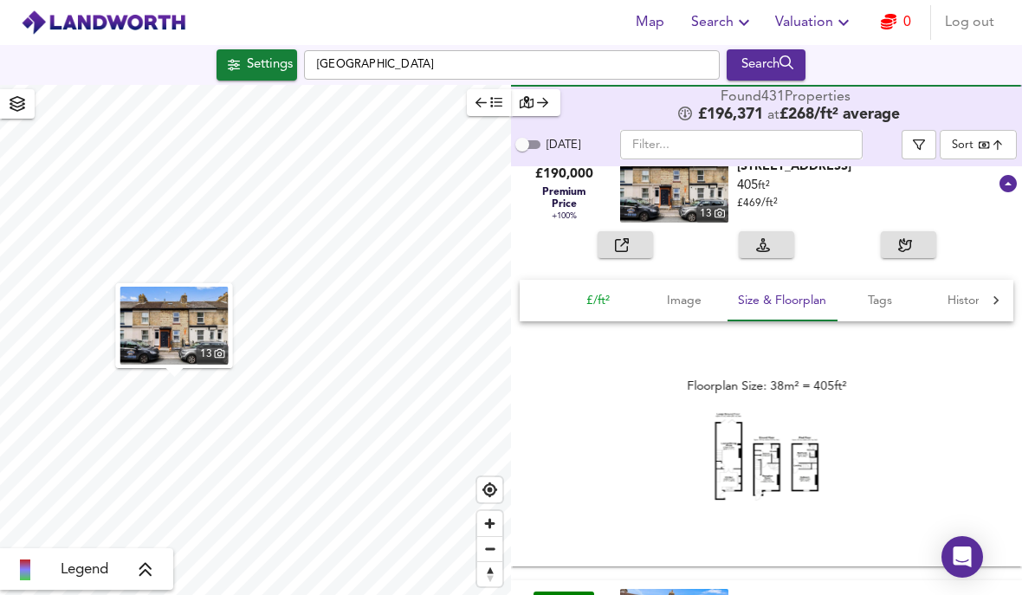
click at [604, 280] on button "£/ft²" at bounding box center [598, 301] width 87 height 42
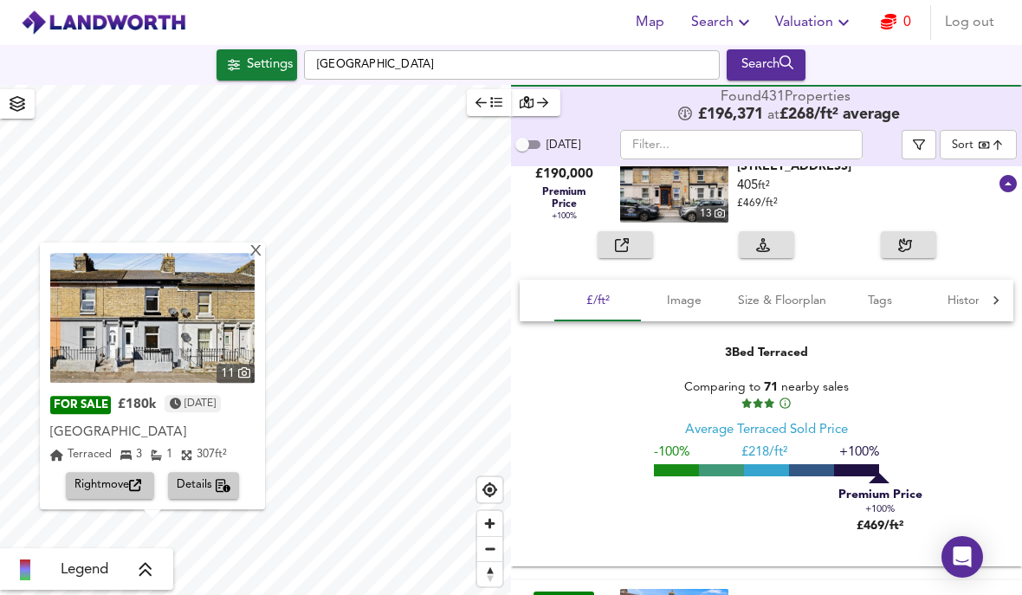
click at [106, 276] on img at bounding box center [152, 318] width 204 height 130
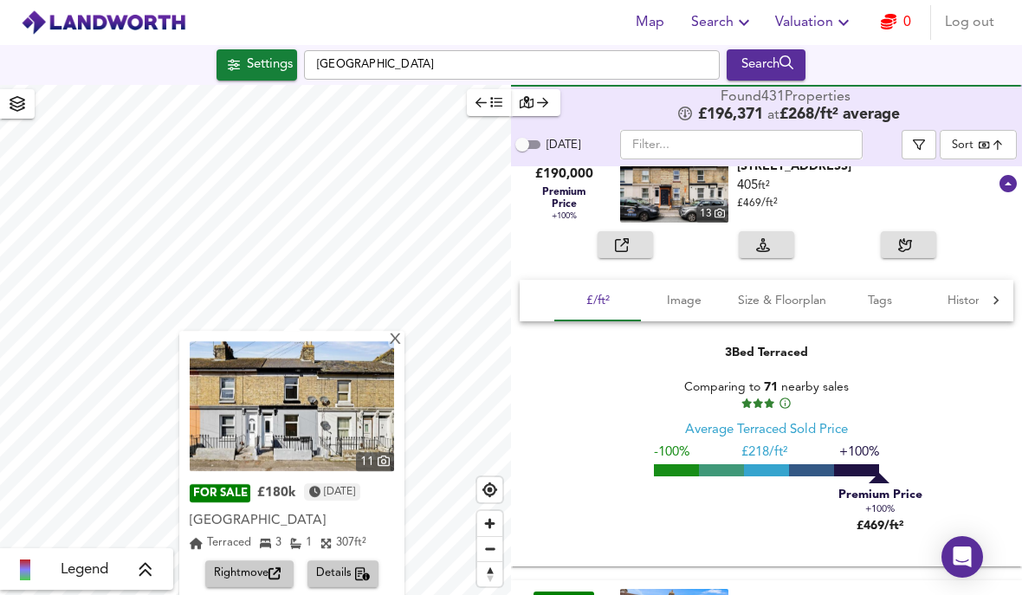
click at [403, 333] on div "X" at bounding box center [395, 341] width 15 height 16
